Goal: Navigation & Orientation: Understand site structure

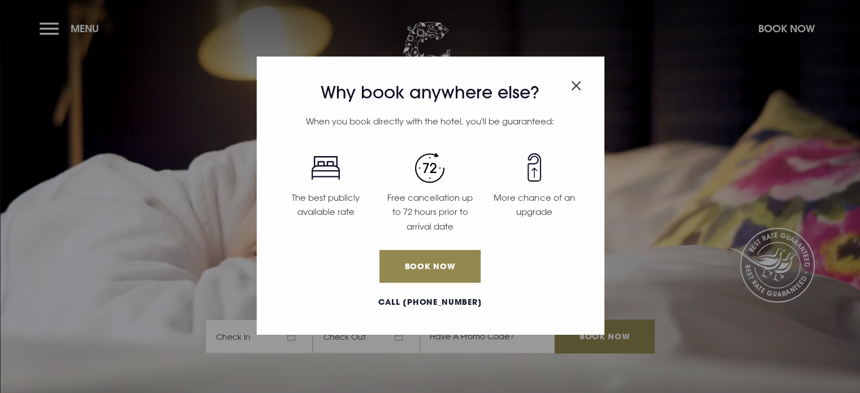
click at [46, 29] on div "Why book anywhere else? When you book directly with the hotel, you'll be guaran…" at bounding box center [430, 196] width 860 height 393
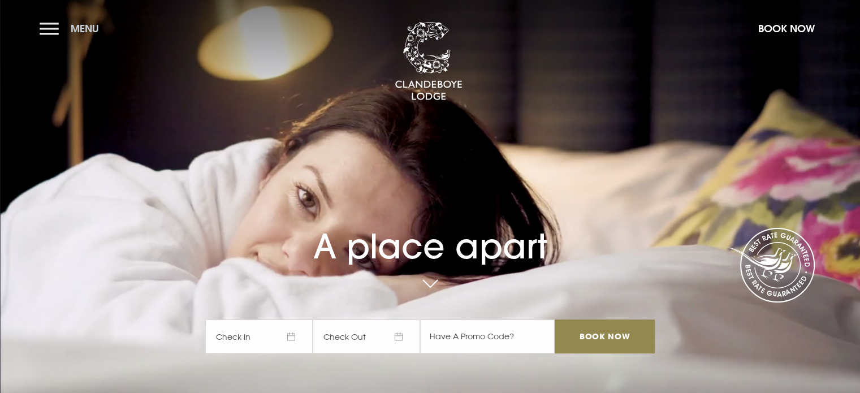
click at [54, 28] on button "Menu" at bounding box center [72, 28] width 65 height 24
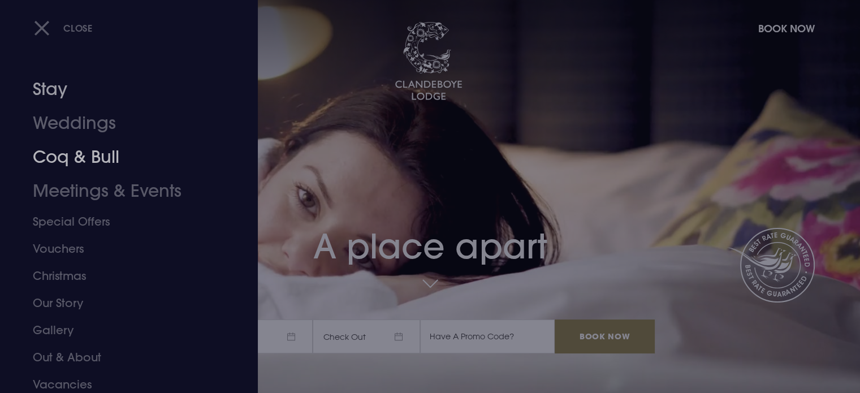
click at [55, 88] on link "Stay" at bounding box center [122, 89] width 179 height 34
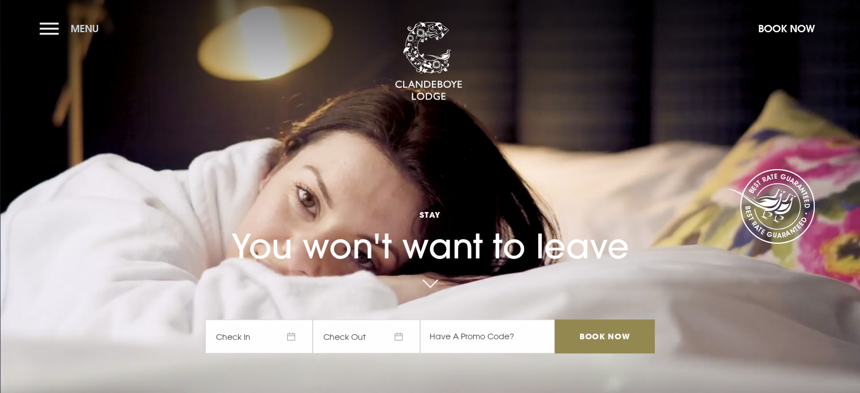
click at [48, 25] on button "Menu" at bounding box center [72, 28] width 65 height 24
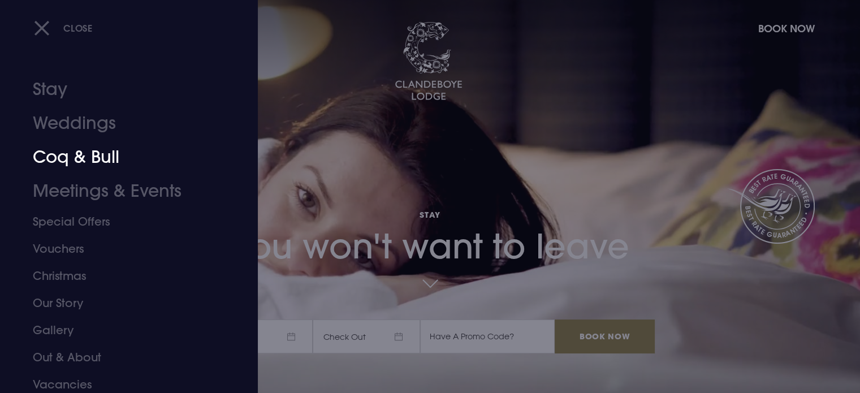
click at [54, 156] on link "Coq & Bull" at bounding box center [122, 157] width 179 height 34
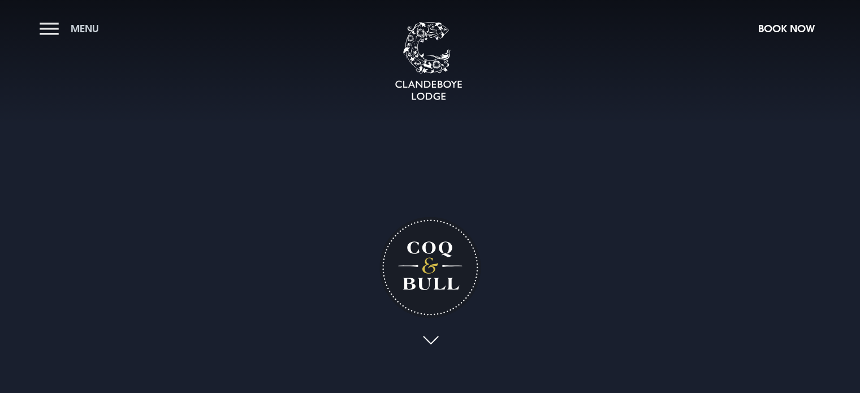
click at [49, 25] on button "Menu" at bounding box center [72, 28] width 65 height 24
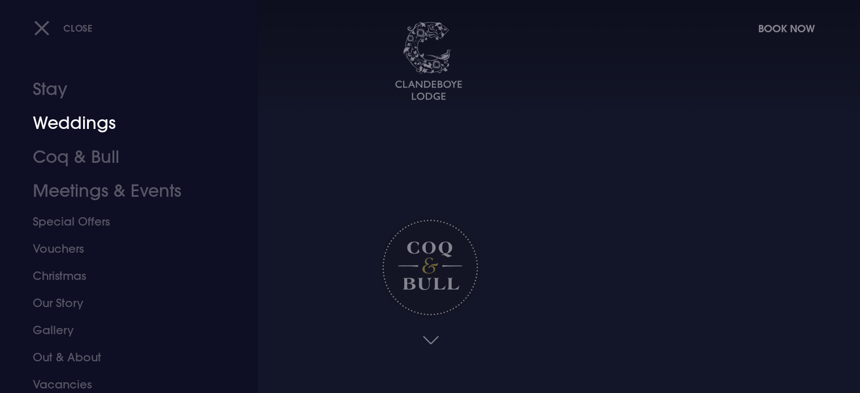
click at [75, 120] on link "Weddings" at bounding box center [122, 123] width 179 height 34
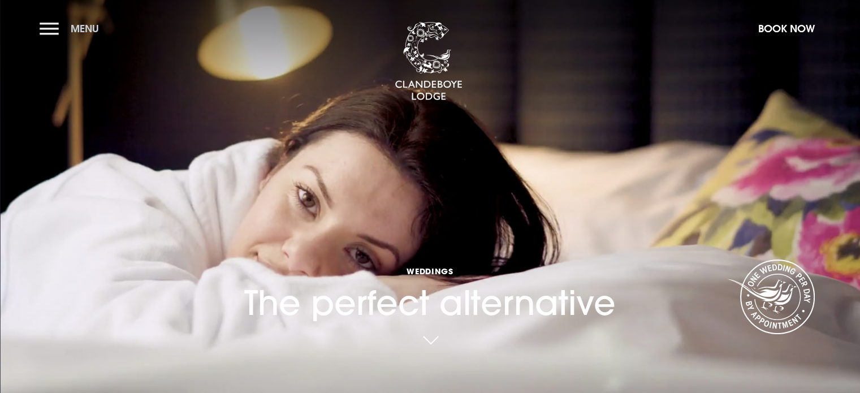
click at [48, 23] on button "Menu" at bounding box center [72, 28] width 65 height 24
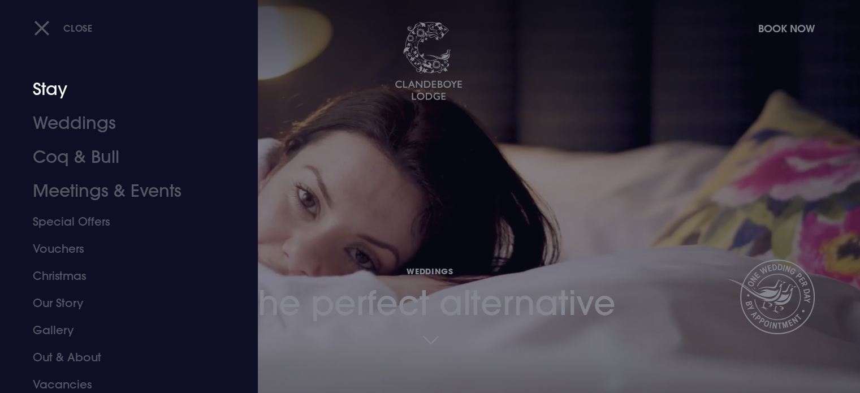
click at [57, 91] on link "Stay" at bounding box center [122, 89] width 179 height 34
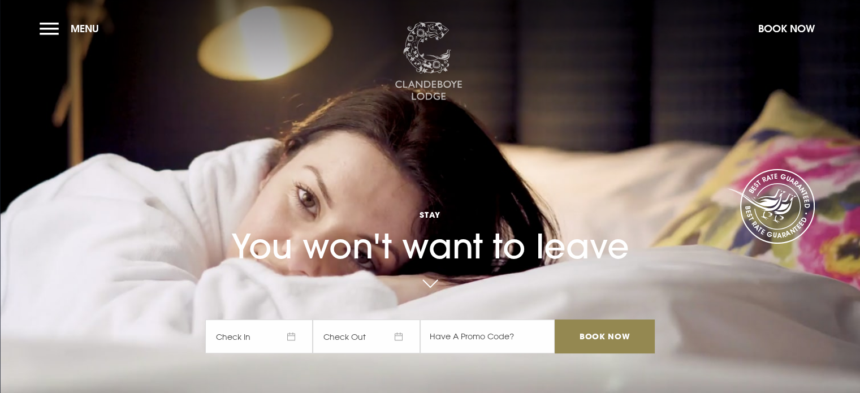
click at [441, 63] on img at bounding box center [429, 61] width 68 height 79
